Goal: Check status: Check status

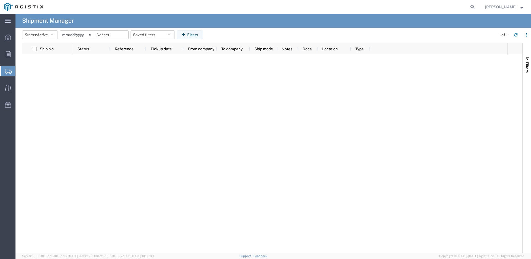
click at [0, 0] on span "Shipment Manager" at bounding box center [0, 0] width 0 height 0
click at [20, 68] on span "Shipments" at bounding box center [17, 71] width 4 height 11
click at [48, 33] on span "Active" at bounding box center [42, 35] width 11 height 4
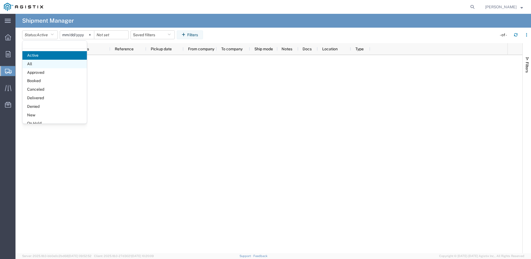
click at [41, 61] on span "All" at bounding box center [54, 64] width 64 height 9
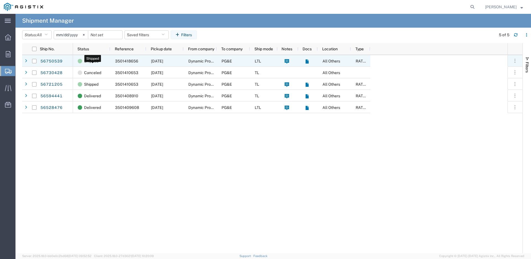
click at [92, 60] on span "Shipped" at bounding box center [91, 61] width 14 height 12
